Goal: Task Accomplishment & Management: Manage account settings

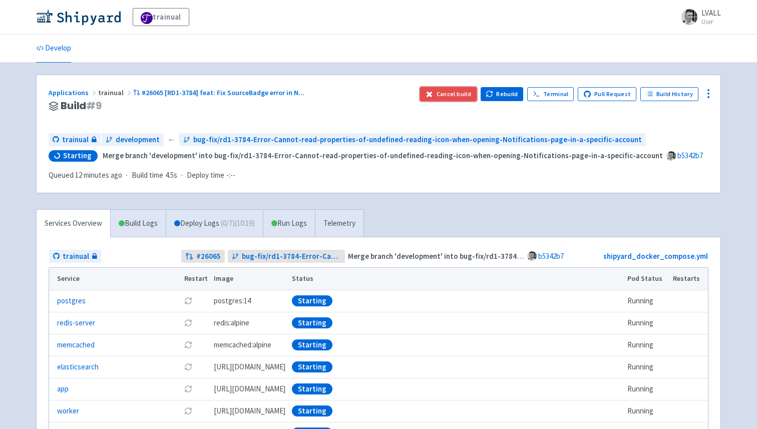
click at [449, 93] on button "Cancel build" at bounding box center [448, 94] width 57 height 14
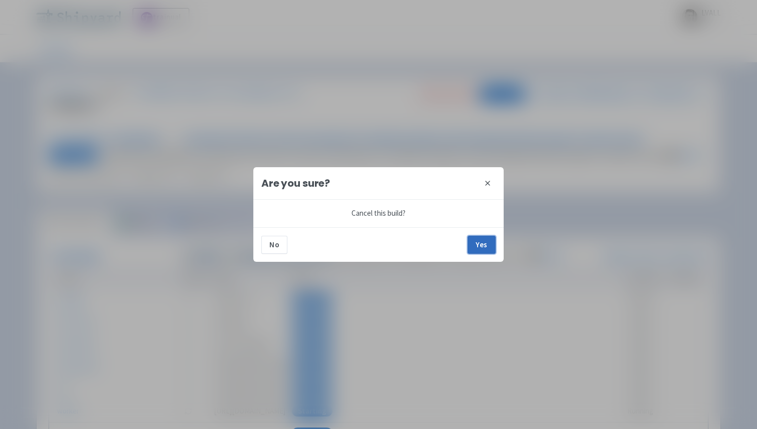
click at [478, 240] on button "Yes" at bounding box center [482, 245] width 28 height 18
